Goal: Information Seeking & Learning: Learn about a topic

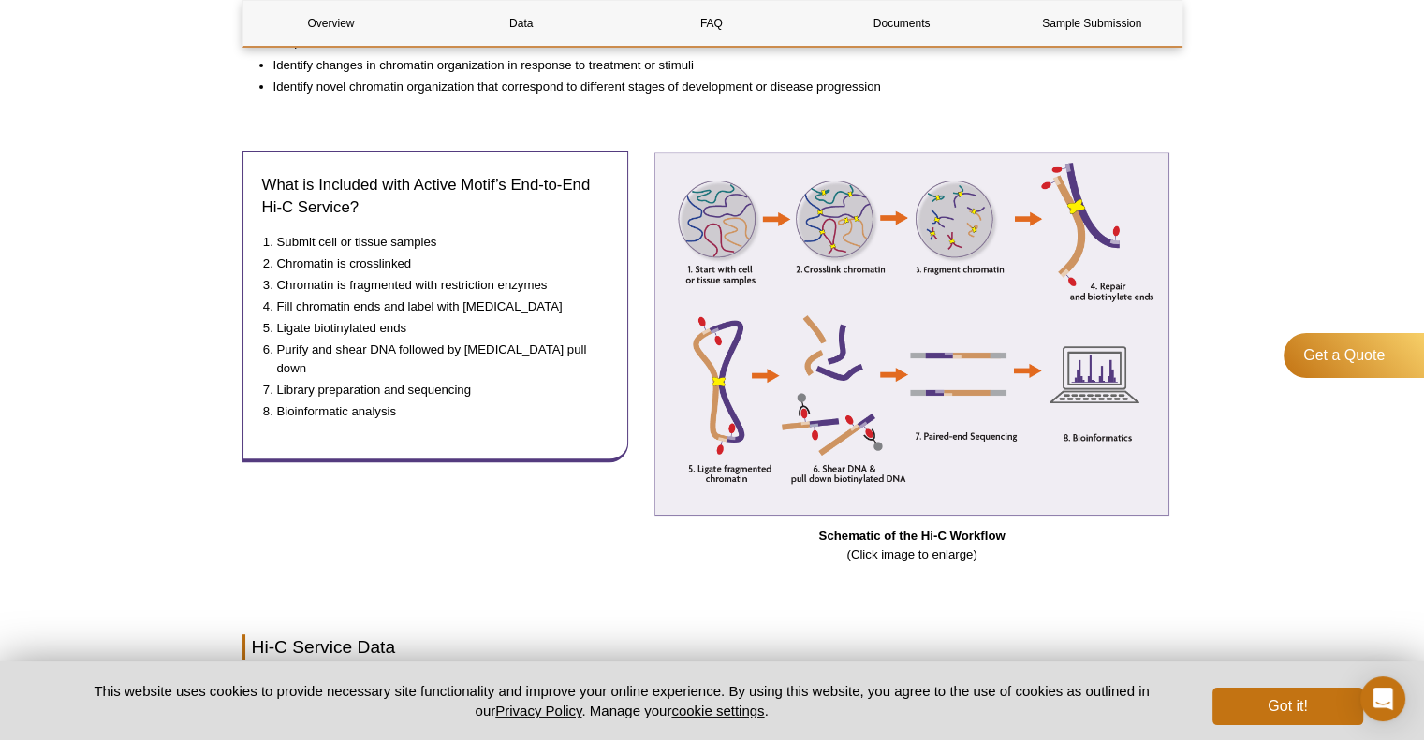
scroll to position [708, 0]
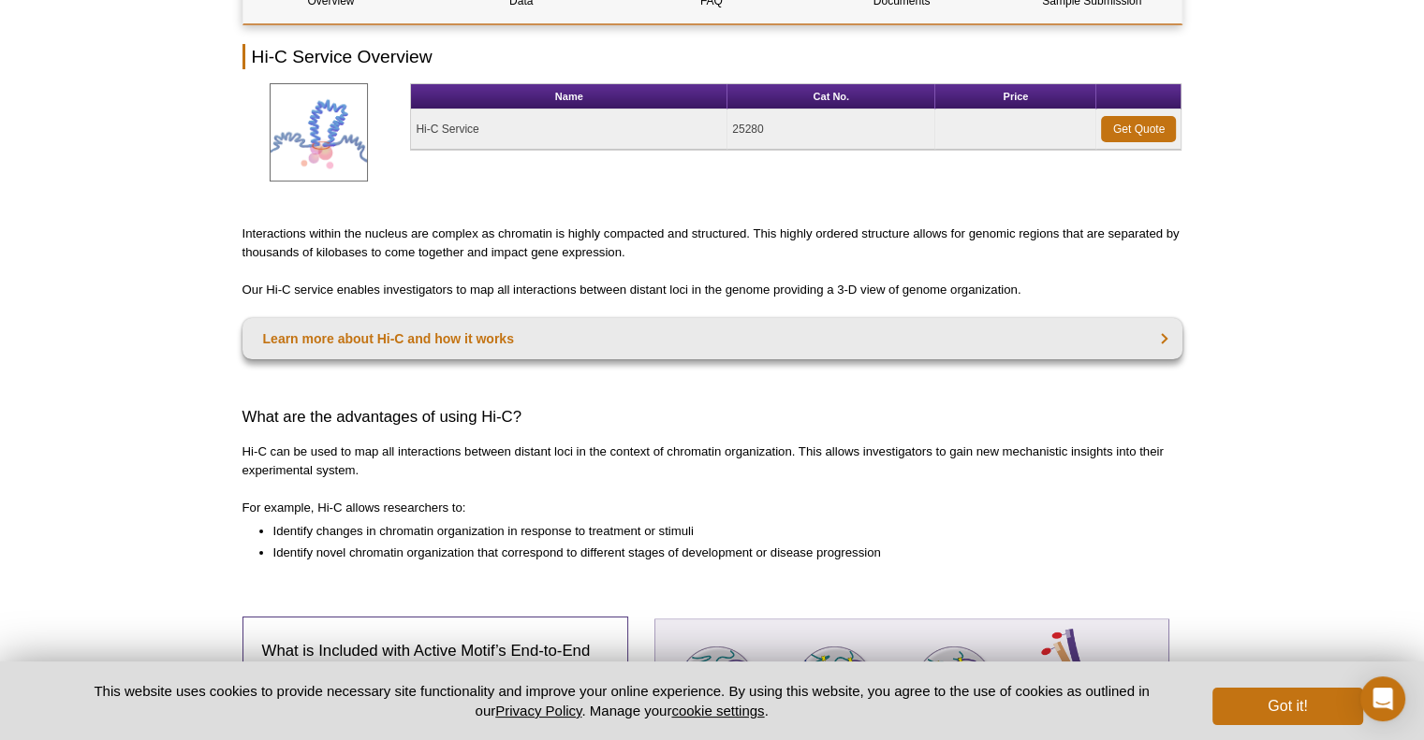
scroll to position [0, 0]
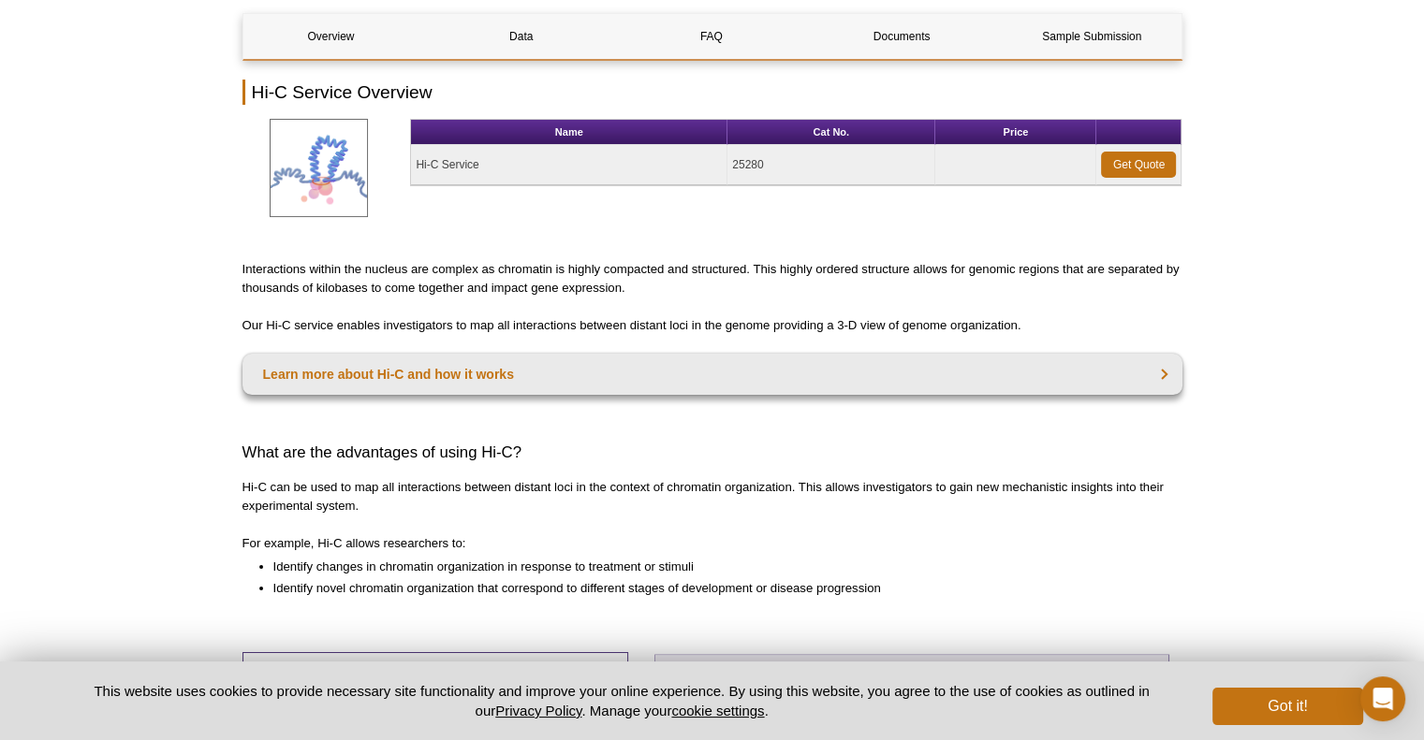
scroll to position [212, 0]
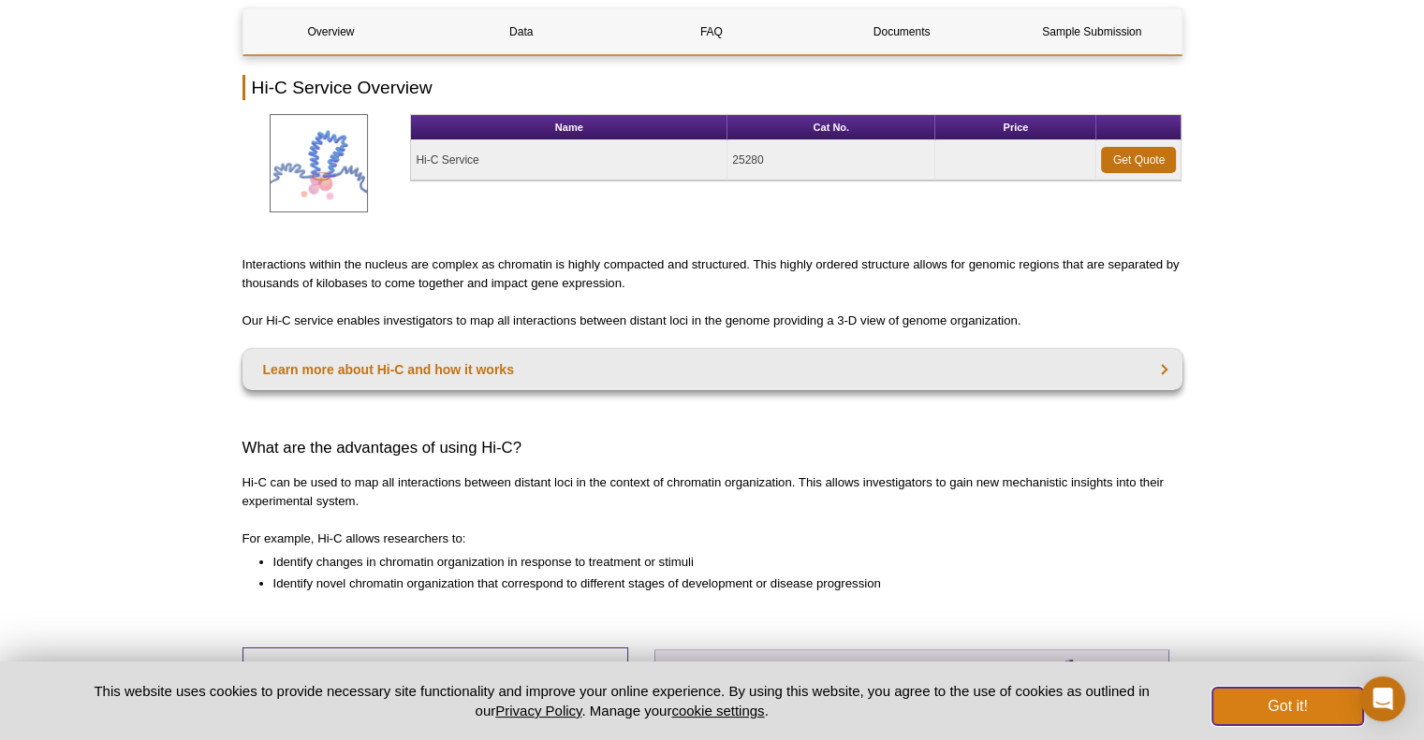
click at [1249, 710] on button "Got it!" at bounding box center [1287, 706] width 150 height 37
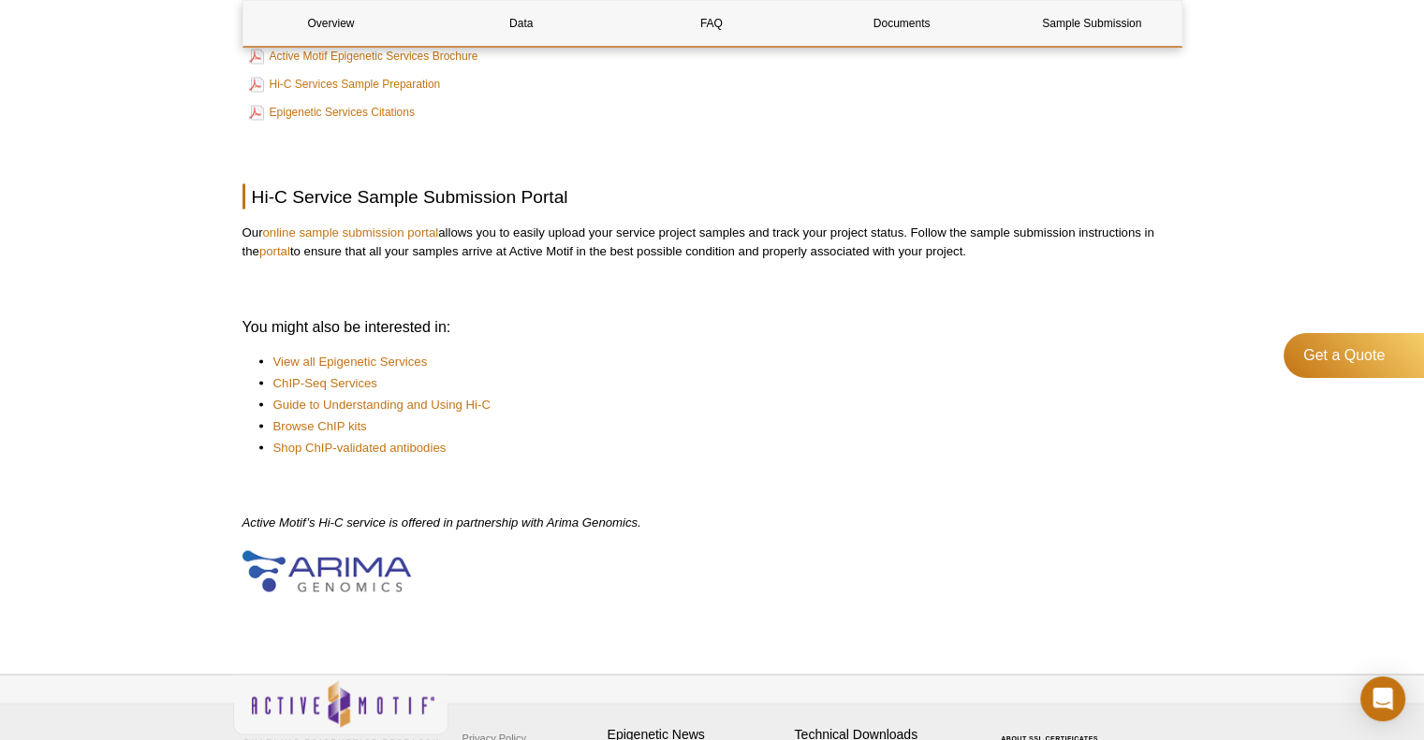
scroll to position [3457, 0]
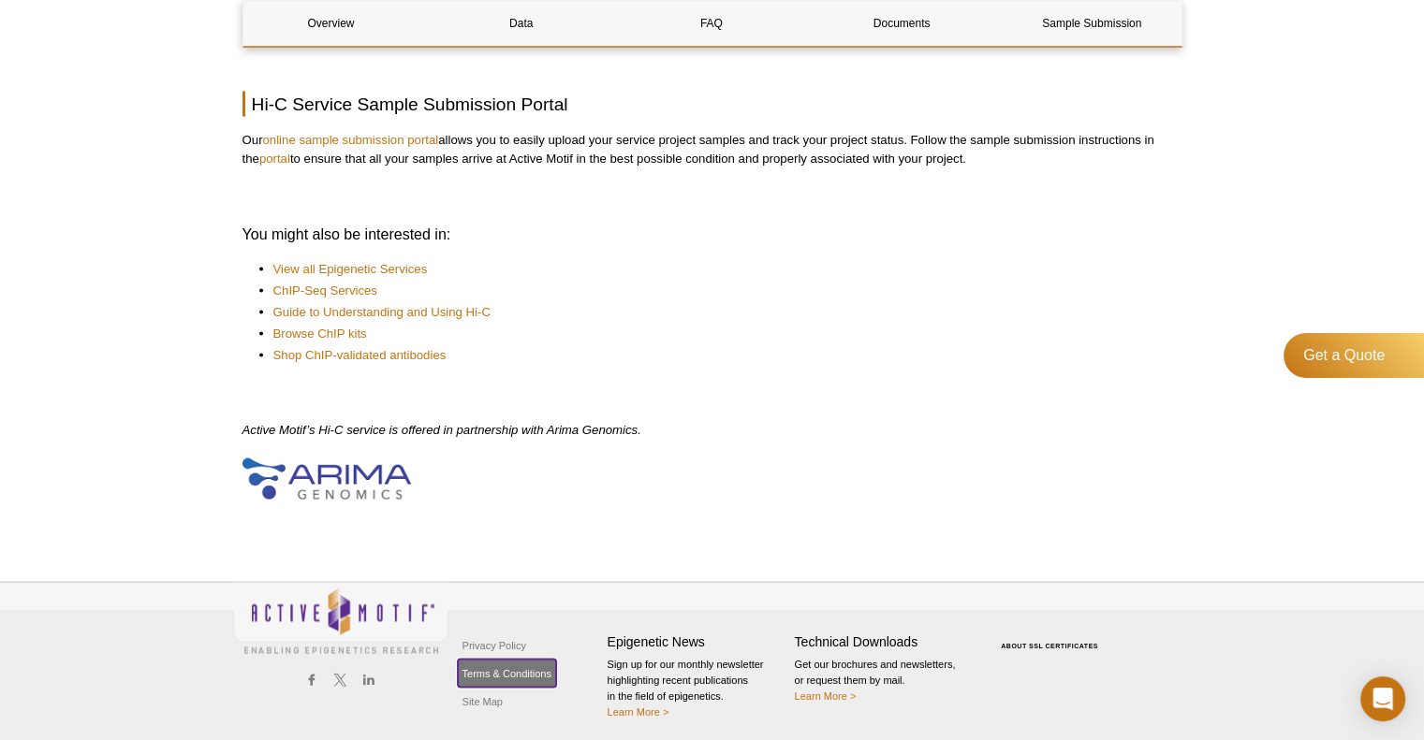
click at [501, 674] on link "Terms & Conditions" at bounding box center [507, 673] width 98 height 28
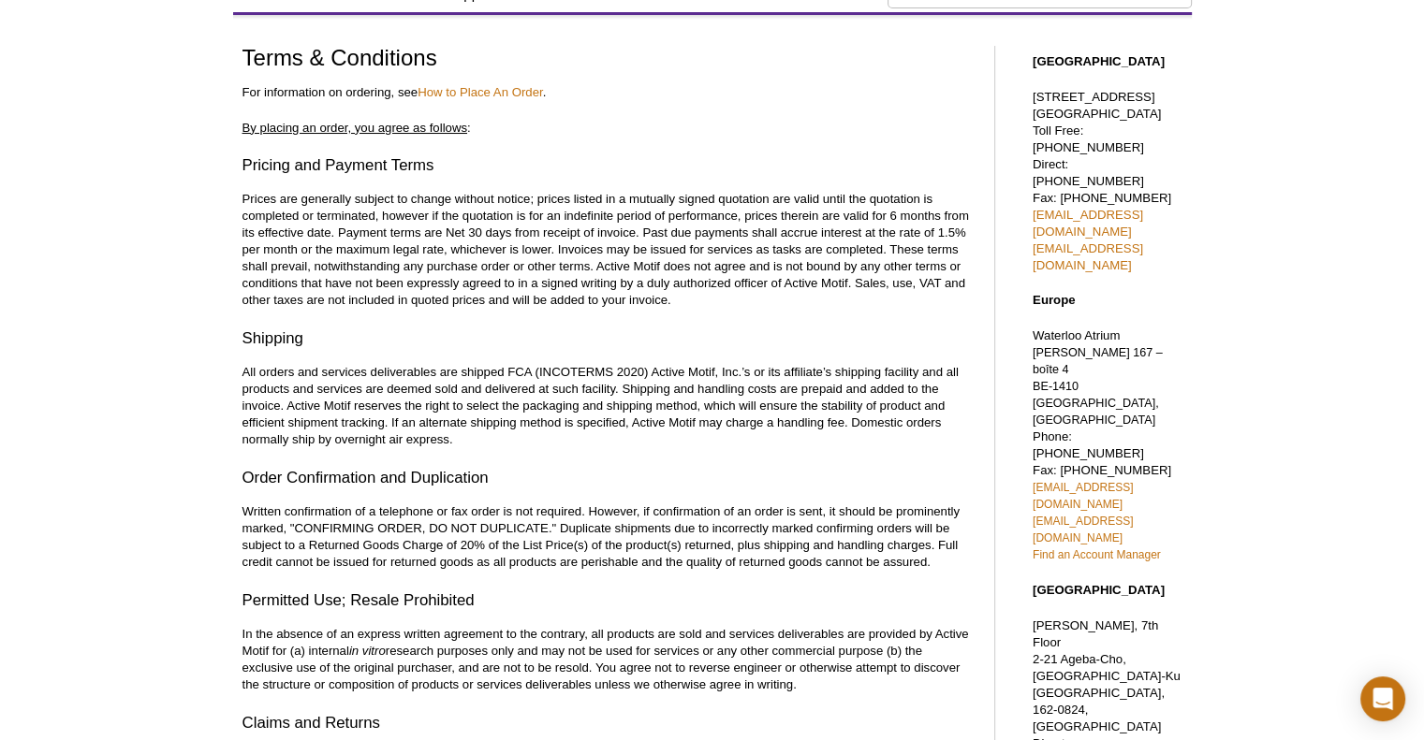
scroll to position [110, 0]
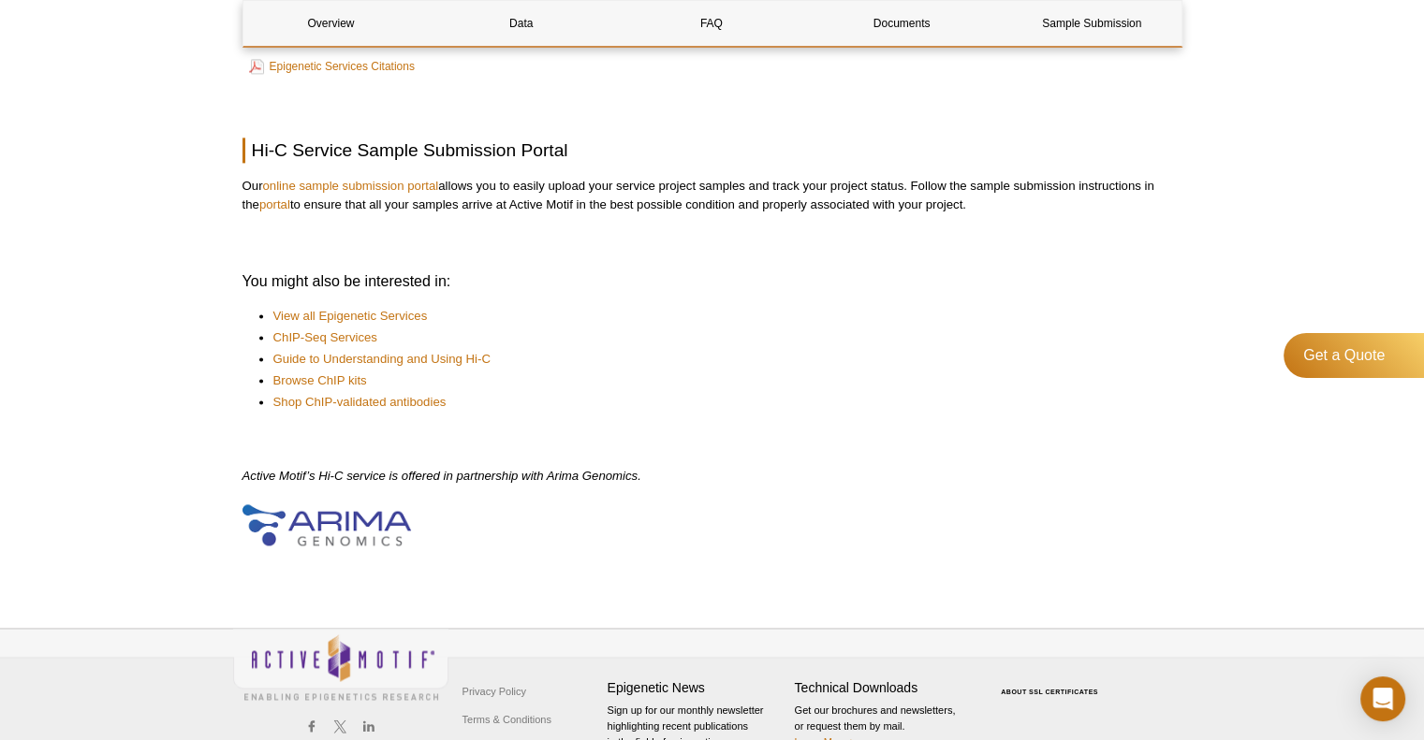
scroll to position [2649, 0]
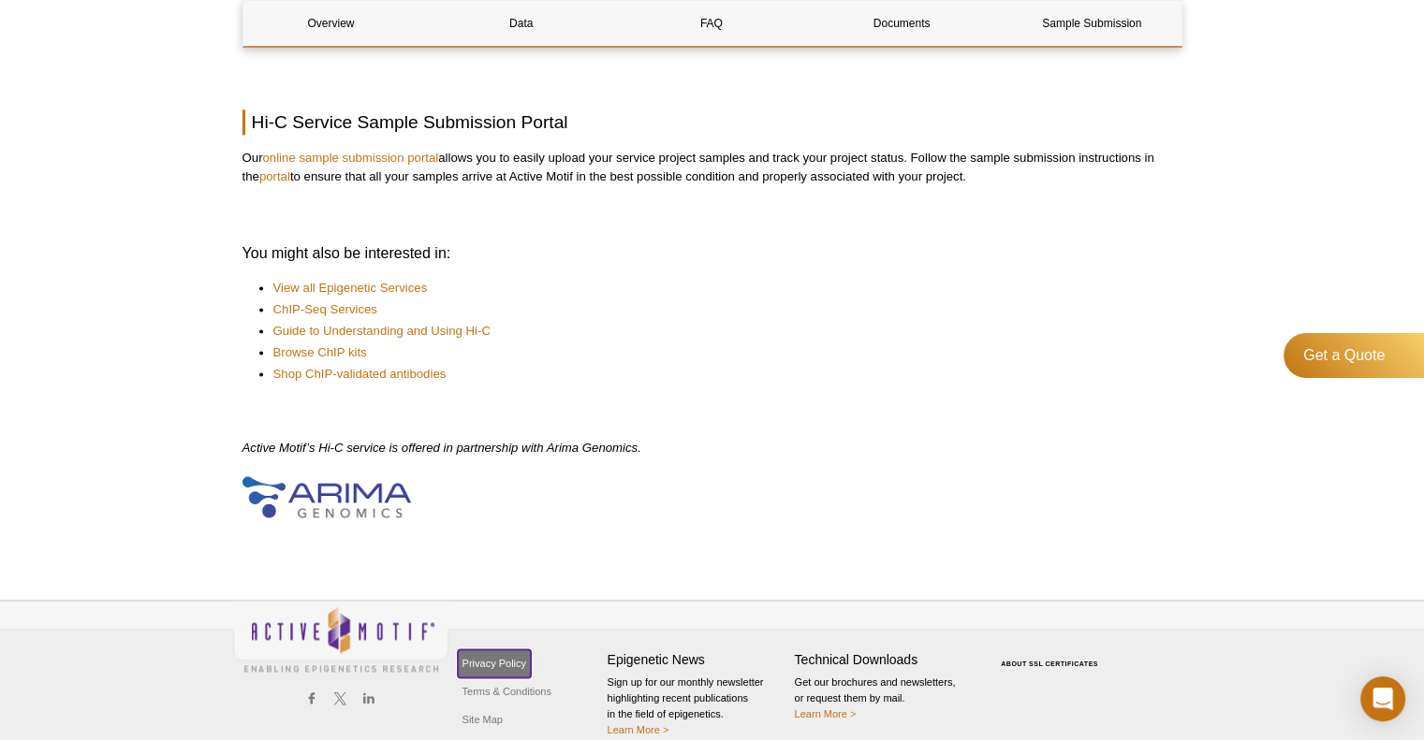
click at [480, 650] on link "Privacy Policy" at bounding box center [494, 664] width 73 height 28
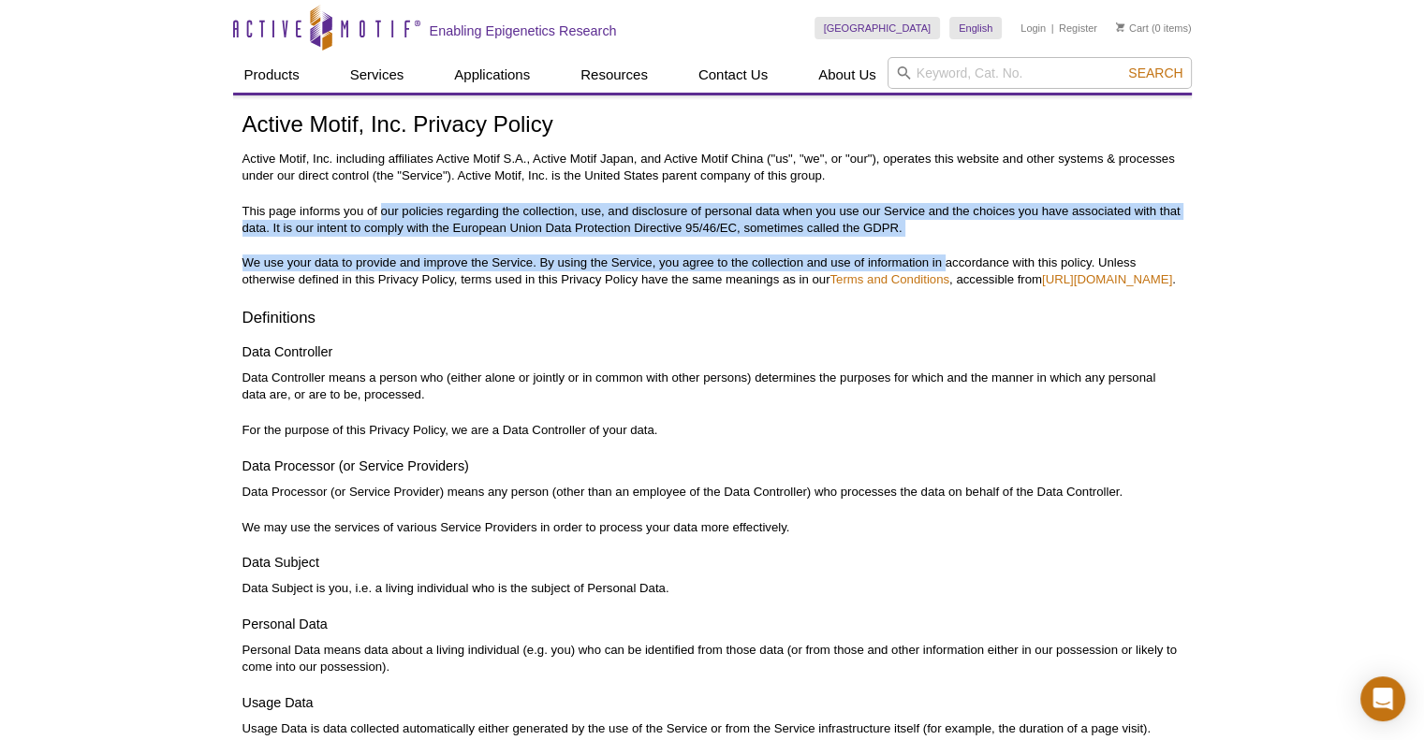
drag, startPoint x: 382, startPoint y: 212, endPoint x: 943, endPoint y: 253, distance: 563.0
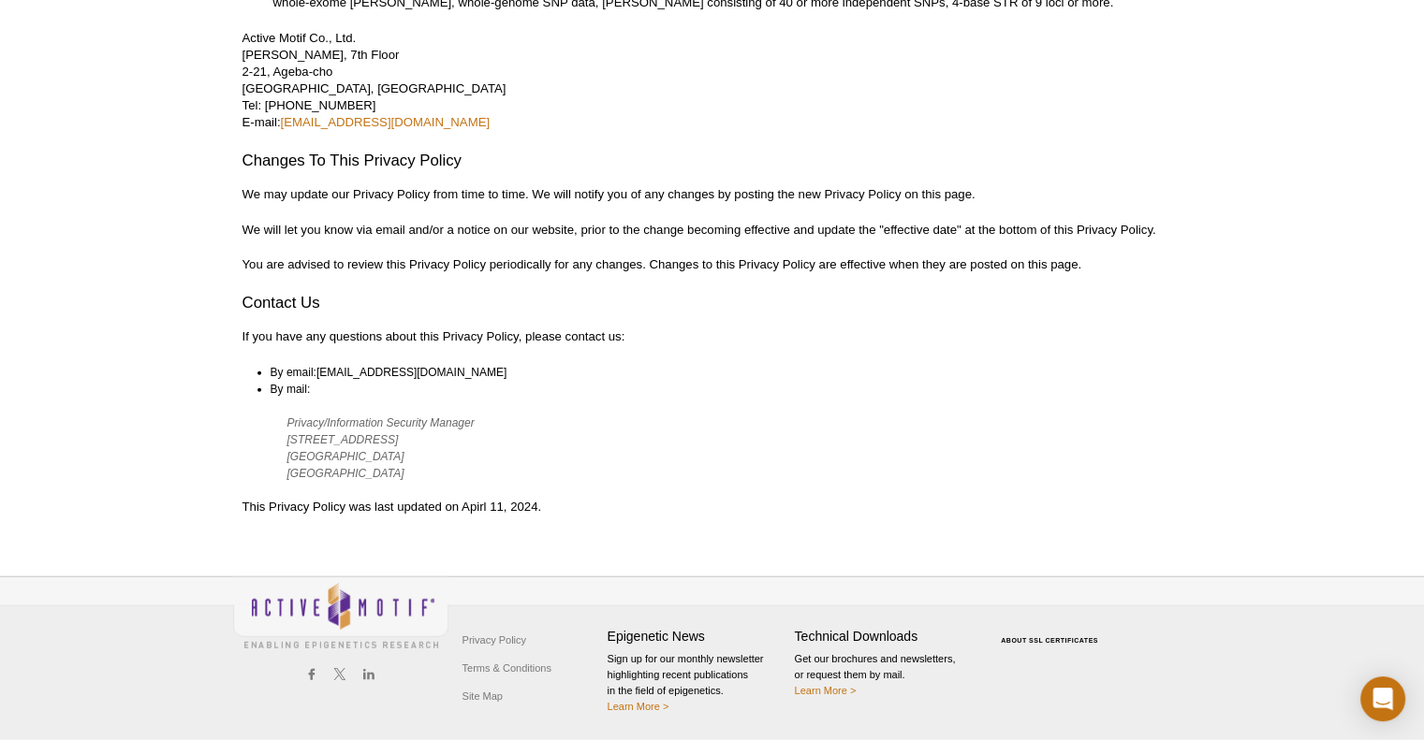
scroll to position [4726, 0]
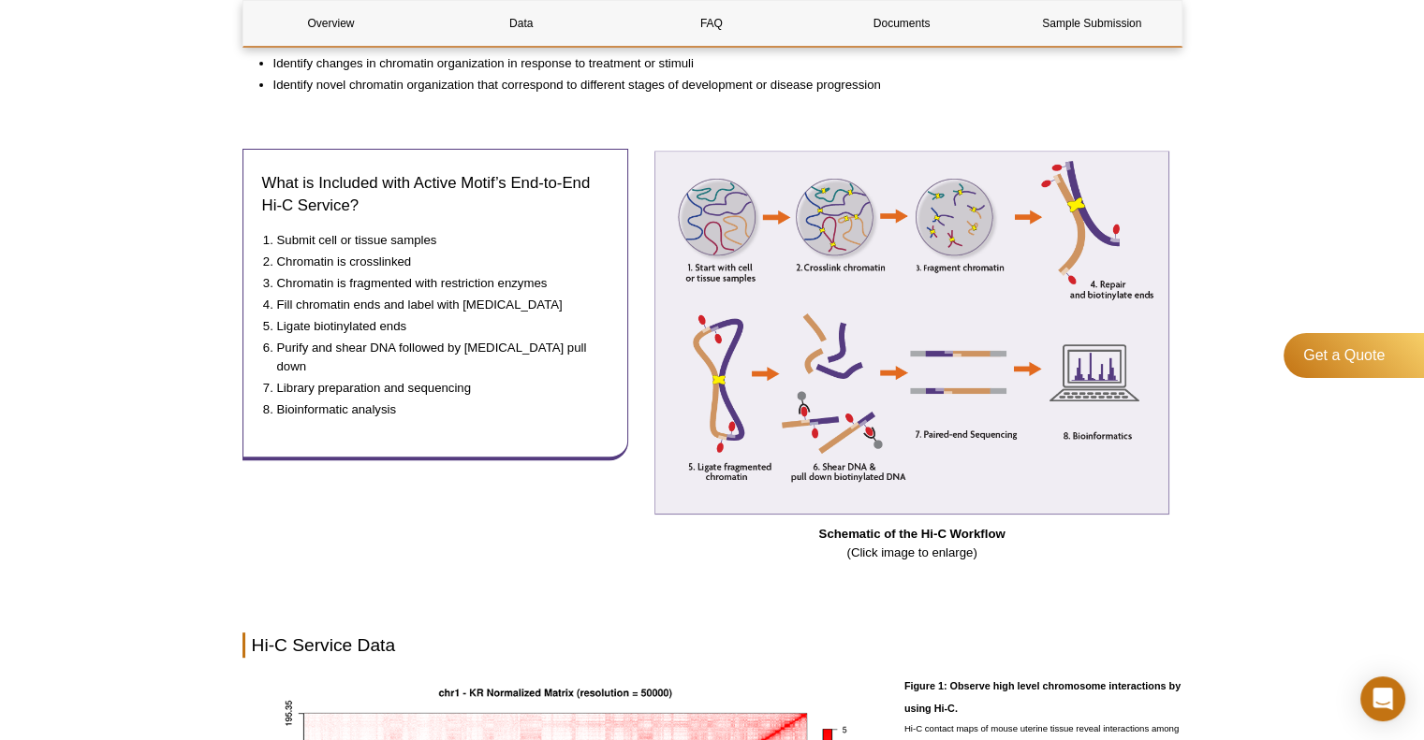
scroll to position [705, 0]
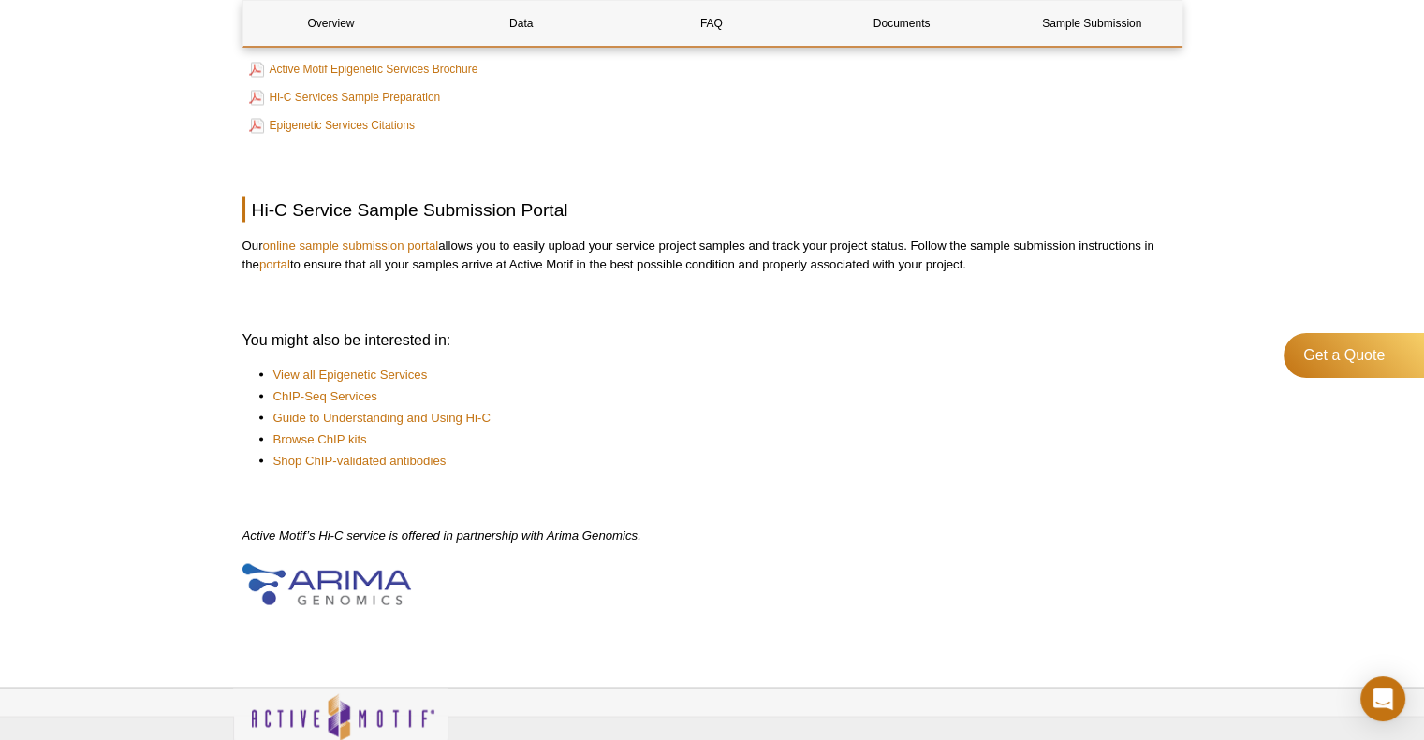
scroll to position [3457, 0]
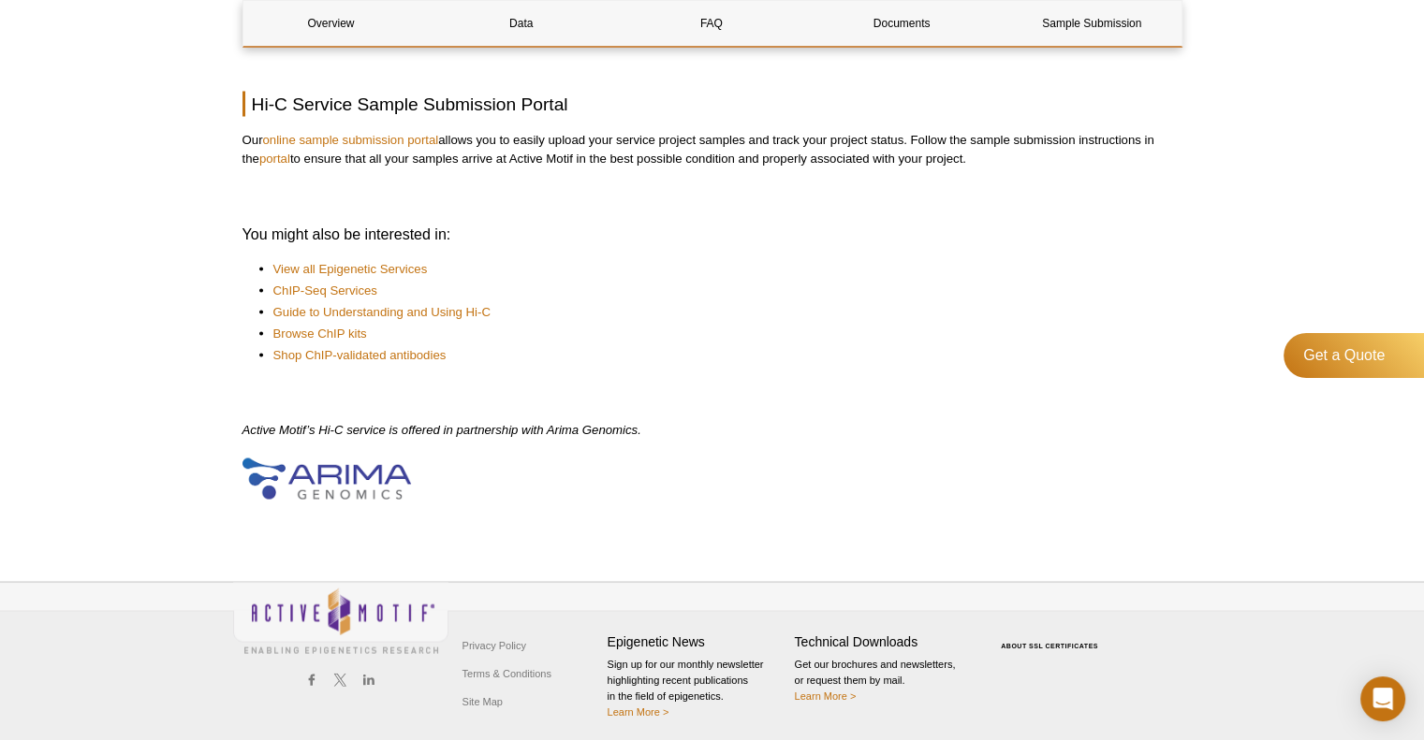
drag, startPoint x: 729, startPoint y: 684, endPoint x: 606, endPoint y: 663, distance: 125.4
click at [606, 663] on div "Privacy Policy Terms & Conditions Site Map Epigenetic News Sign up for our mont…" at bounding box center [712, 658] width 958 height 153
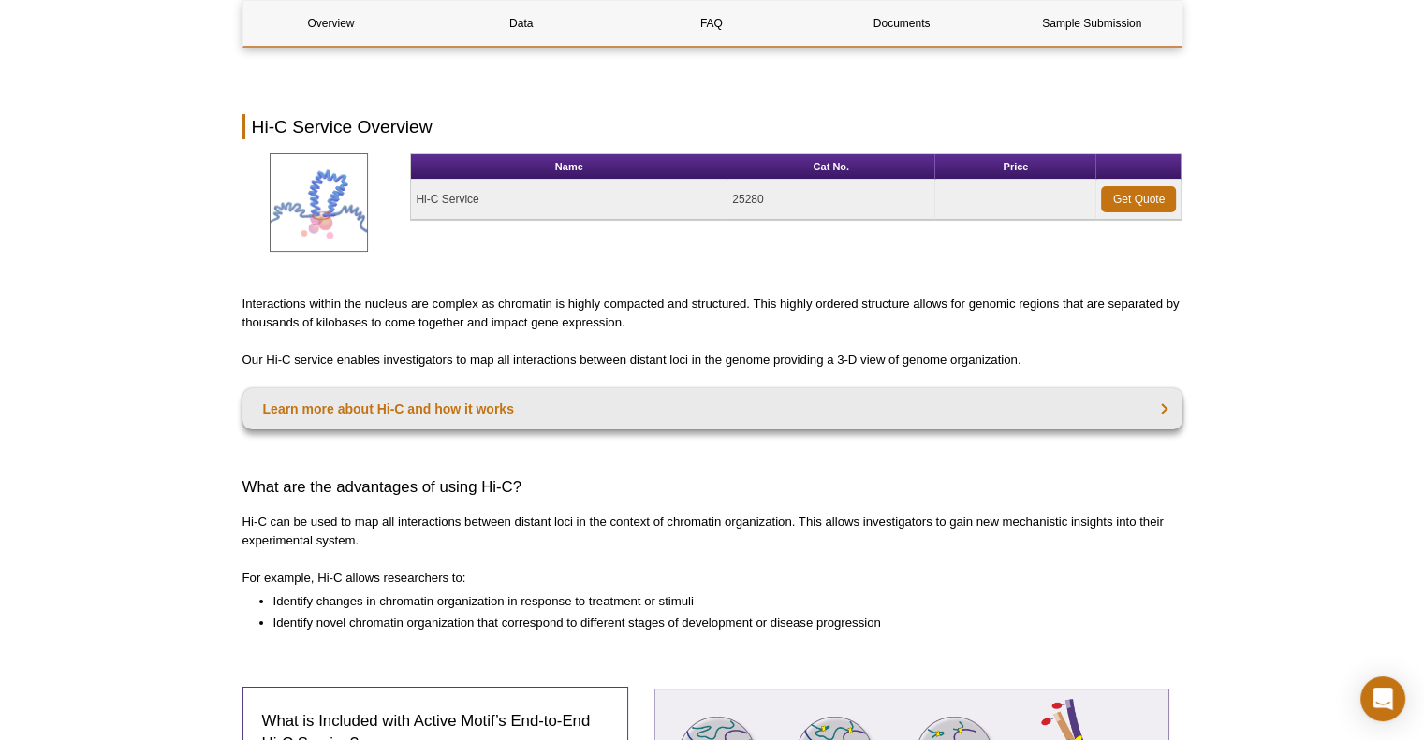
scroll to position [0, 0]
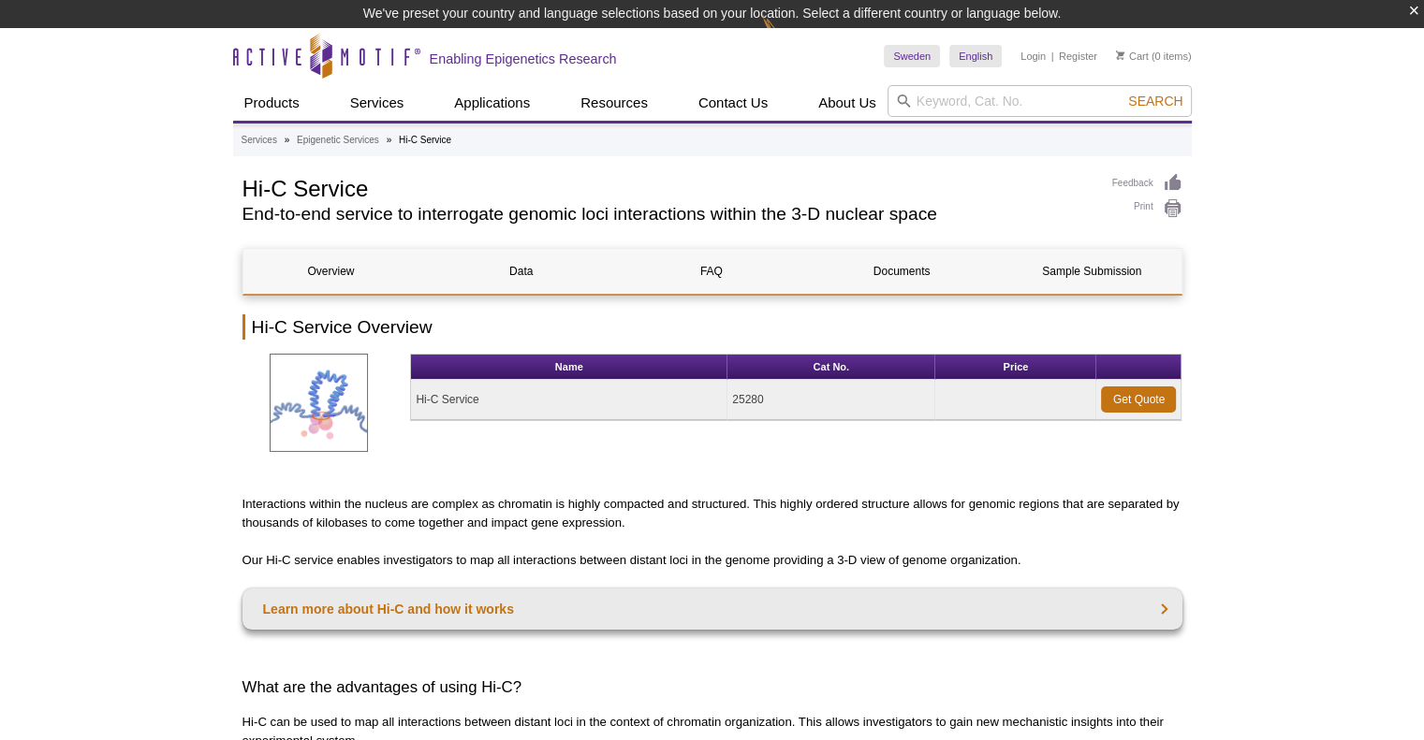
scroll to position [2621, 0]
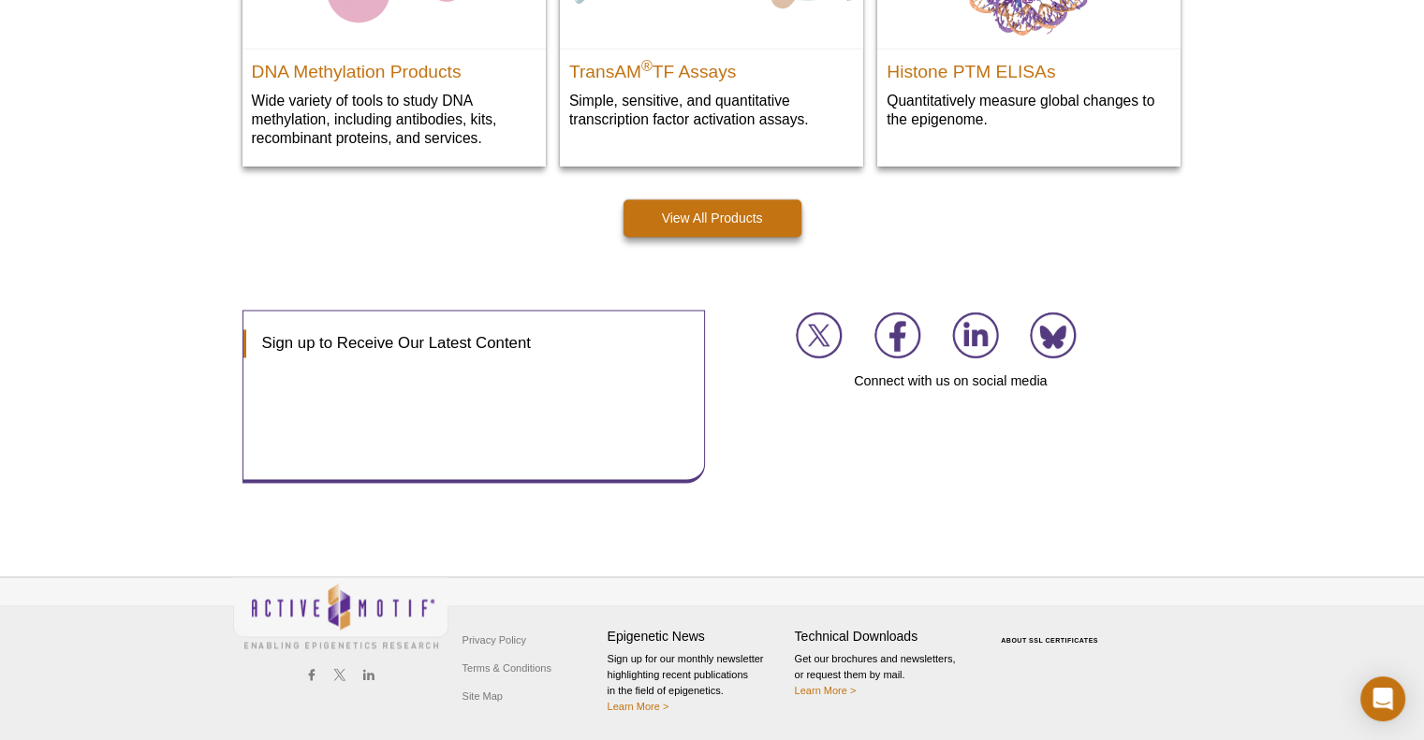
scroll to position [2800, 0]
